Goal: Navigation & Orientation: Find specific page/section

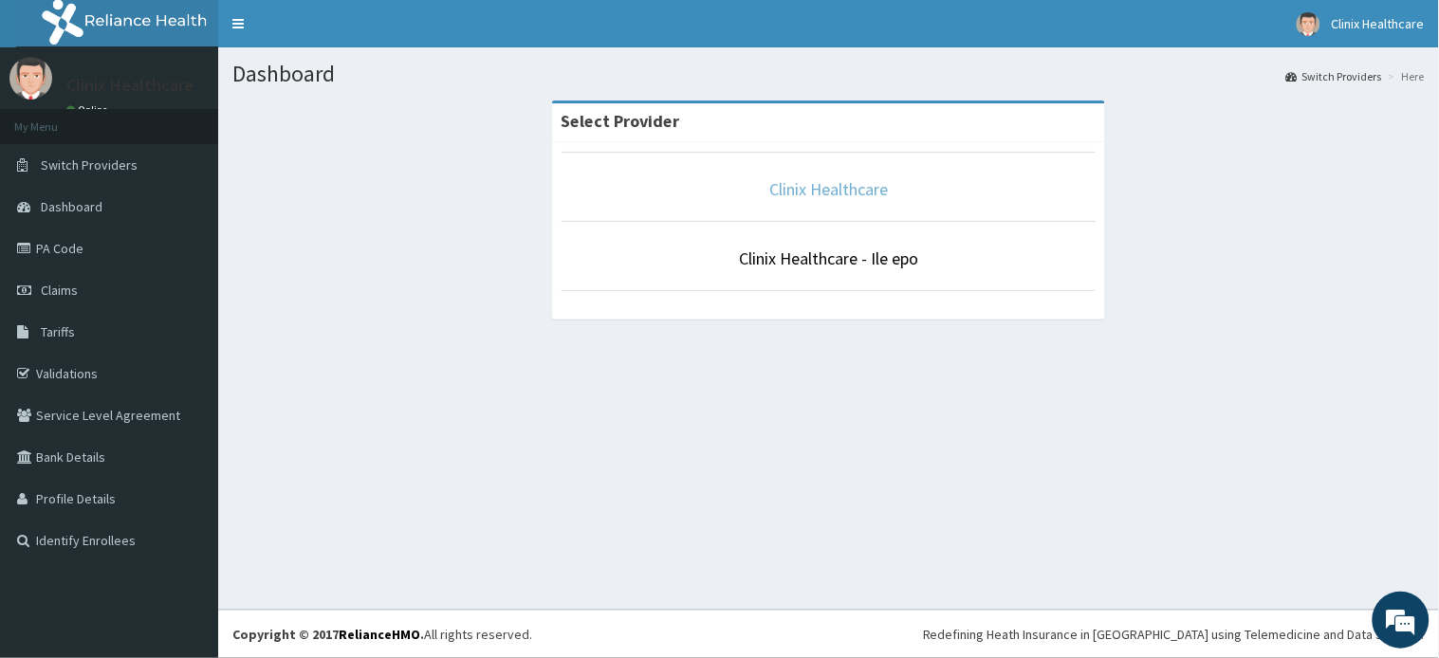
click at [830, 199] on link "Clinix Healthcare" at bounding box center [828, 189] width 119 height 22
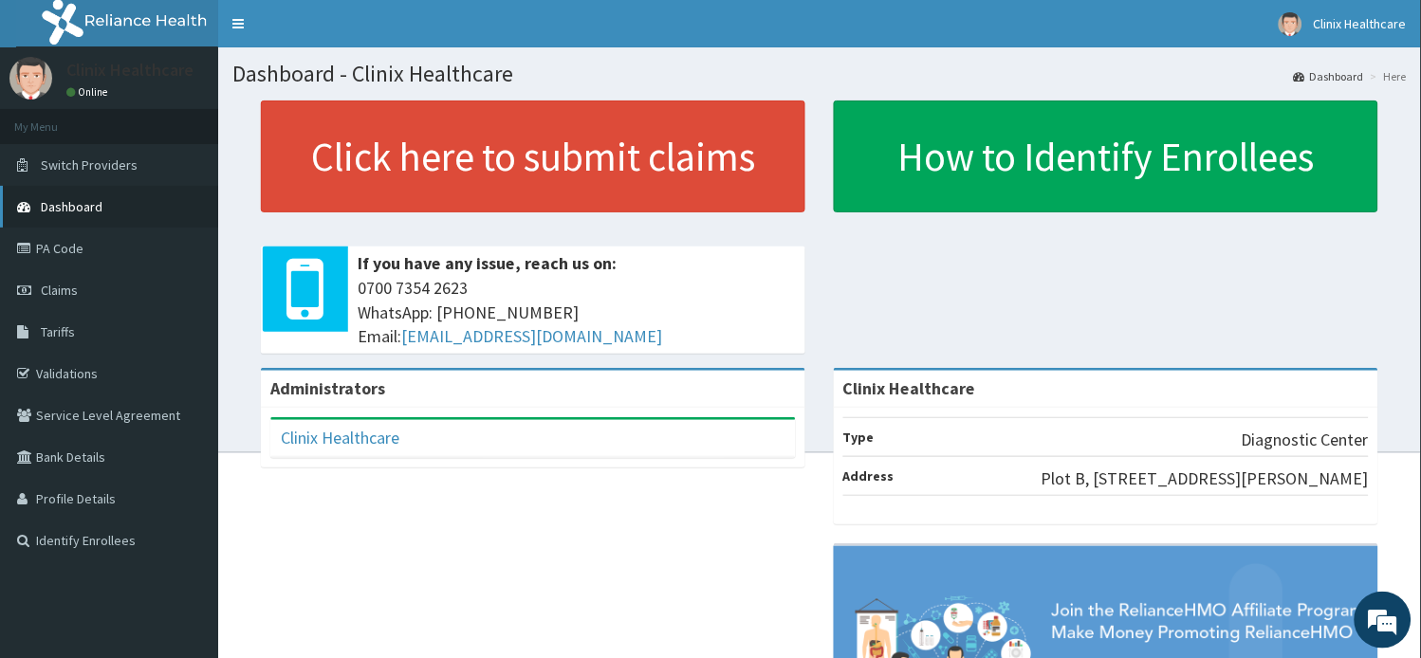
click at [86, 203] on span "Dashboard" at bounding box center [72, 206] width 62 height 17
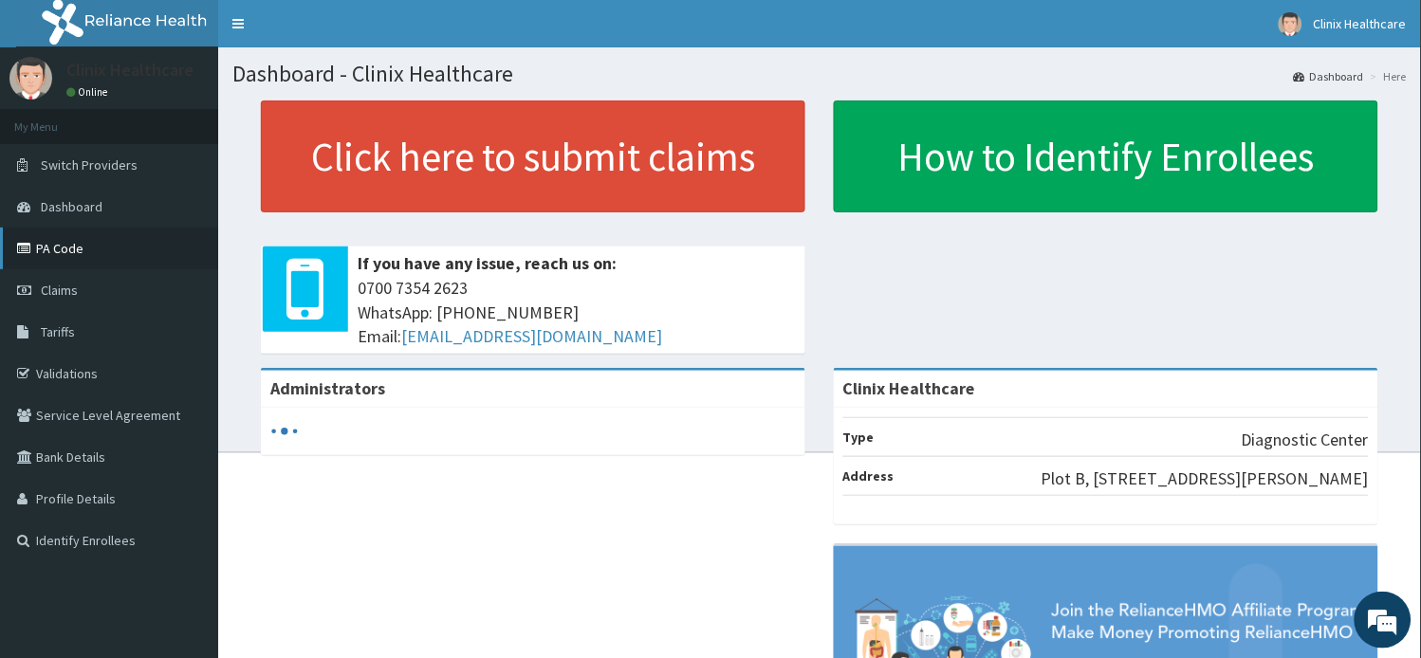
click at [77, 258] on link "PA Code" at bounding box center [109, 249] width 218 height 42
